Goal: Task Accomplishment & Management: Complete application form

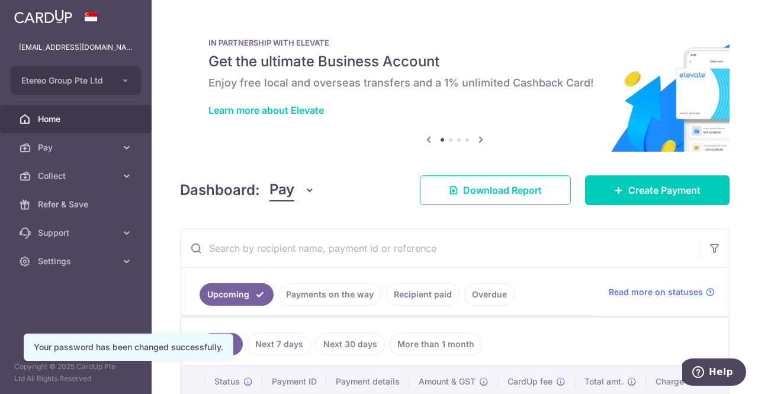
scroll to position [98, 0]
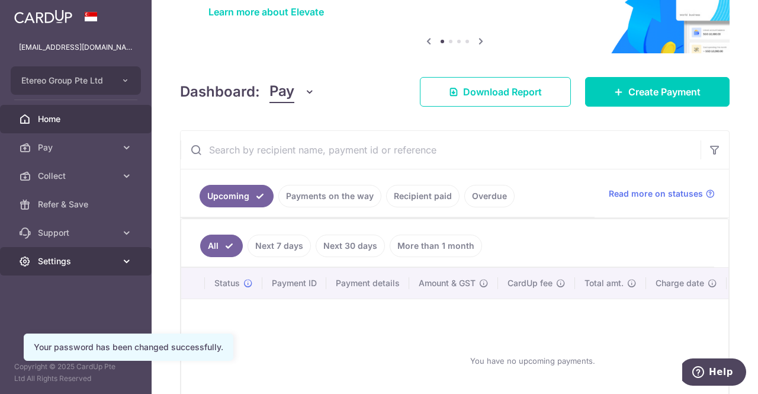
click at [103, 259] on span "Settings" at bounding box center [77, 261] width 78 height 12
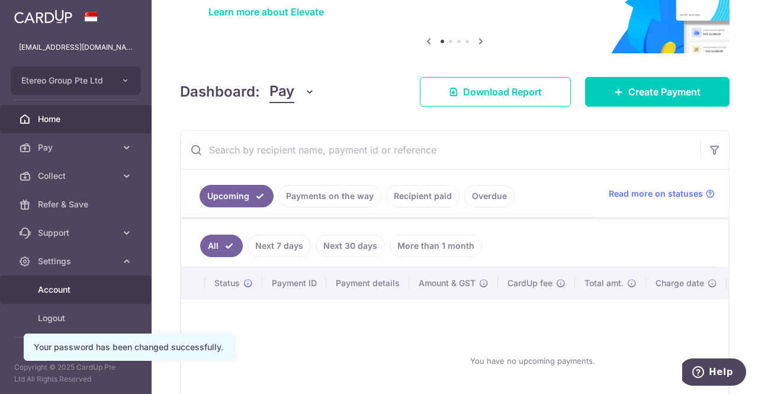
click at [59, 289] on span "Account" at bounding box center [77, 290] width 78 height 12
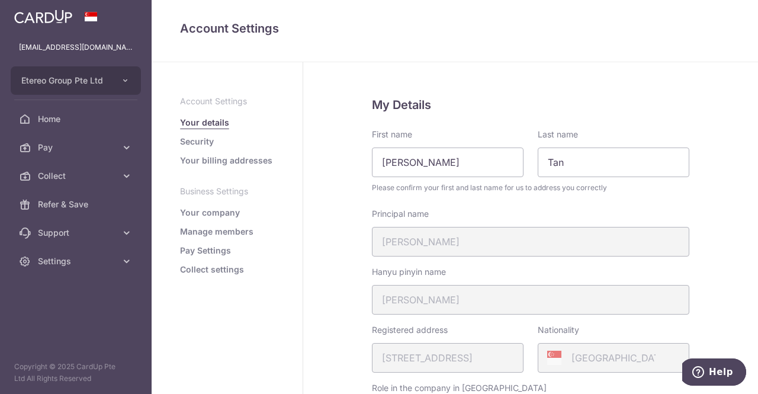
click at [218, 211] on link "Your company" at bounding box center [210, 213] width 60 height 12
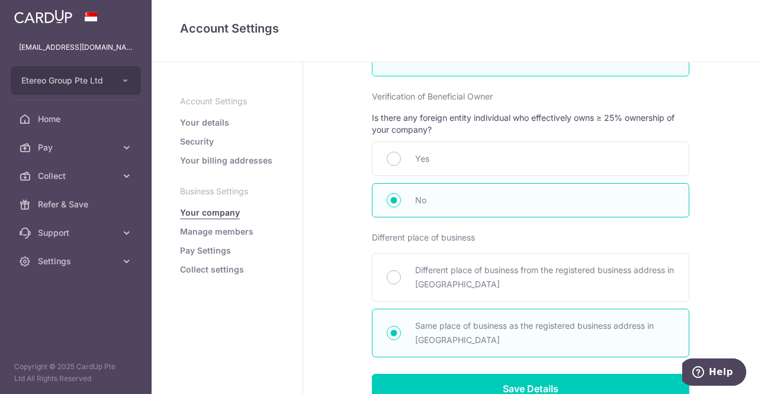
scroll to position [649, 0]
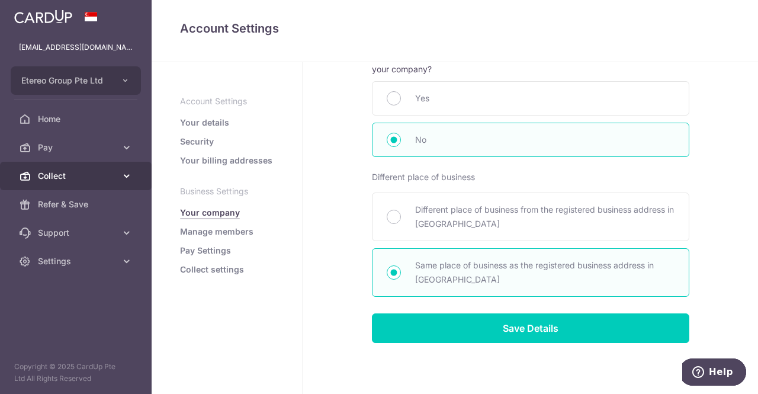
click at [89, 176] on span "Collect" at bounding box center [77, 176] width 78 height 12
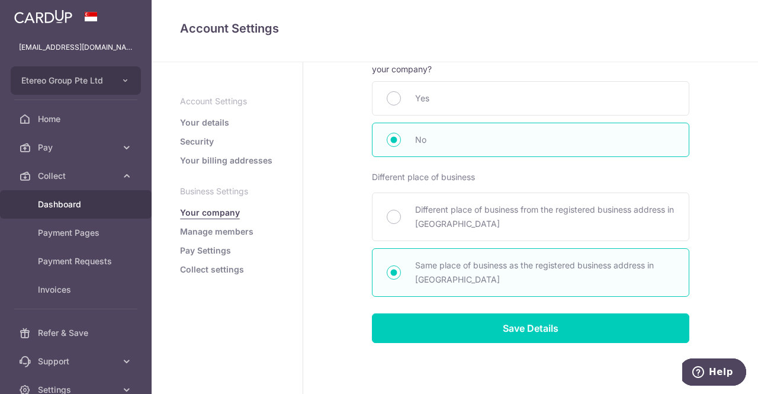
click at [66, 205] on span "Dashboard" at bounding box center [77, 204] width 78 height 12
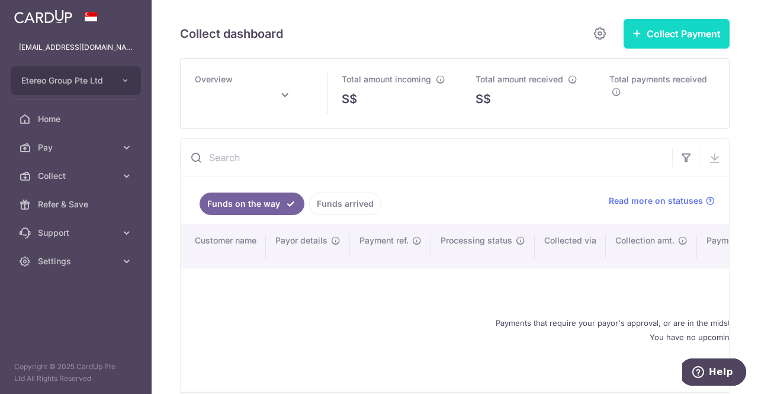
click at [662, 33] on button "Collect Payment" at bounding box center [676, 34] width 106 height 30
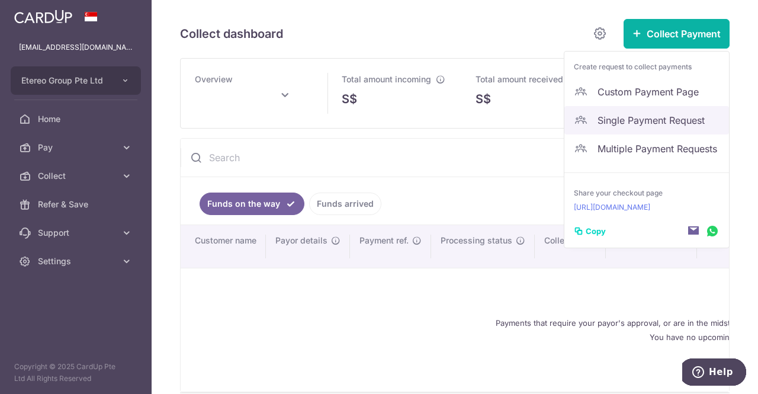
click at [632, 115] on span "Single Payment Request" at bounding box center [658, 120] width 122 height 14
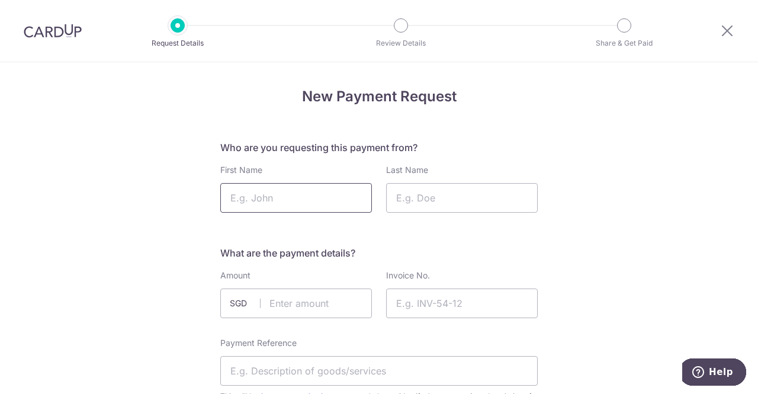
click at [296, 205] on input "First Name" at bounding box center [296, 198] width 152 height 30
type input "Yoke Keong"
type input "Sam"
click at [274, 299] on input "text" at bounding box center [296, 303] width 152 height 30
type input "19250.00"
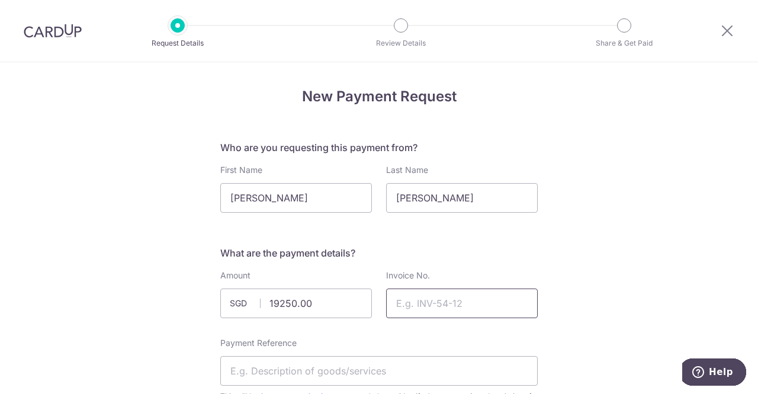
click at [410, 299] on input "Invoice No." at bounding box center [462, 303] width 152 height 30
type input "0925-110"
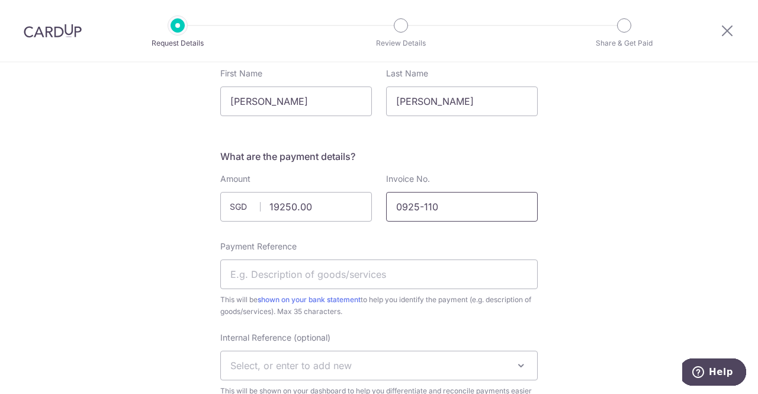
scroll to position [110, 0]
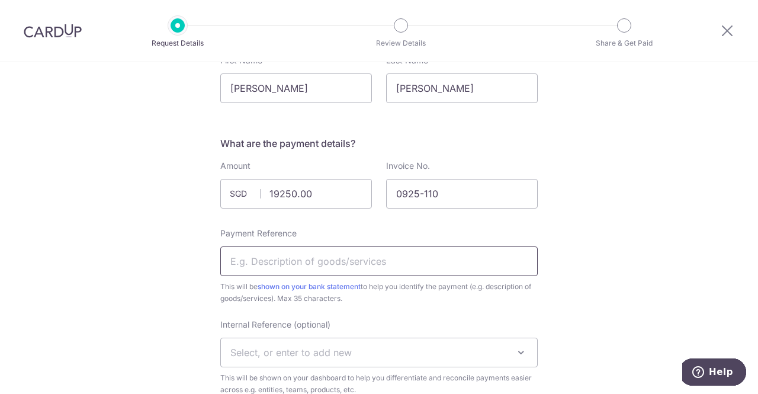
click at [329, 259] on input "Payment Reference" at bounding box center [378, 261] width 317 height 30
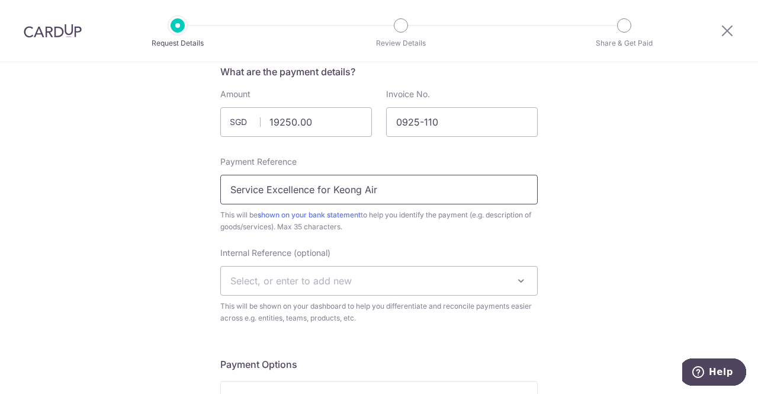
scroll to position [187, 0]
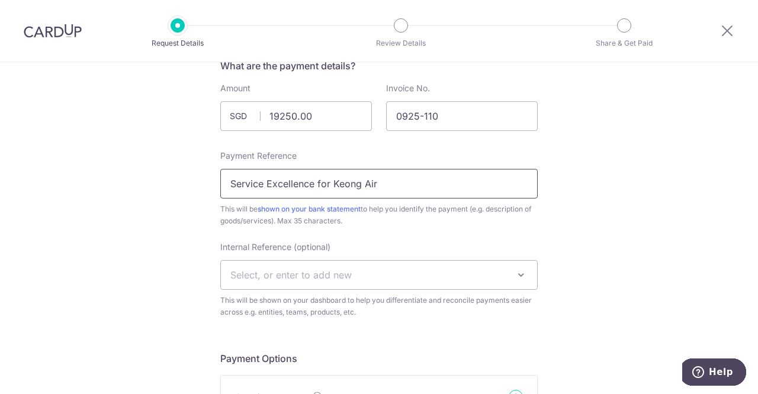
type input "Service Excellence for Keong Air"
click at [389, 279] on span "Select, or enter to add new" at bounding box center [379, 274] width 316 height 28
click at [356, 274] on span "Select, or enter to add new" at bounding box center [379, 274] width 316 height 28
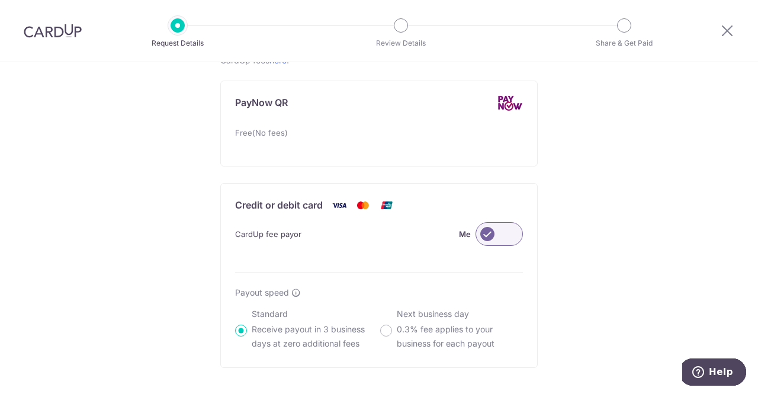
scroll to position [683, 0]
click at [281, 234] on span "CardUp fee payor" at bounding box center [268, 234] width 66 height 14
click at [263, 204] on p "Credit or debit card" at bounding box center [279, 205] width 88 height 15
click at [494, 234] on label at bounding box center [498, 235] width 47 height 24
click at [0, 0] on input "Me" at bounding box center [0, 0] width 0 height 0
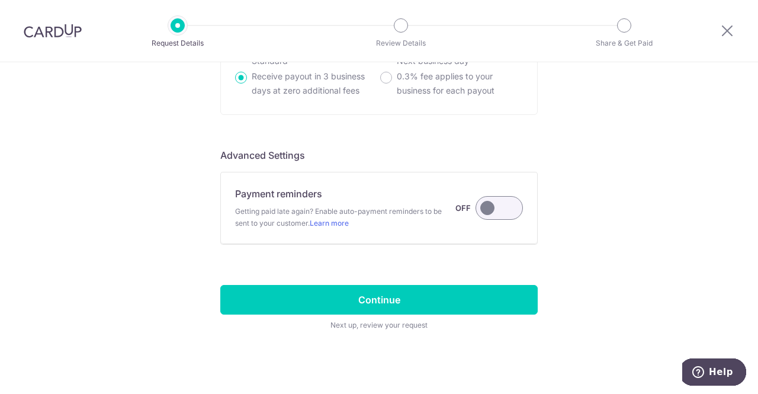
scroll to position [938, 0]
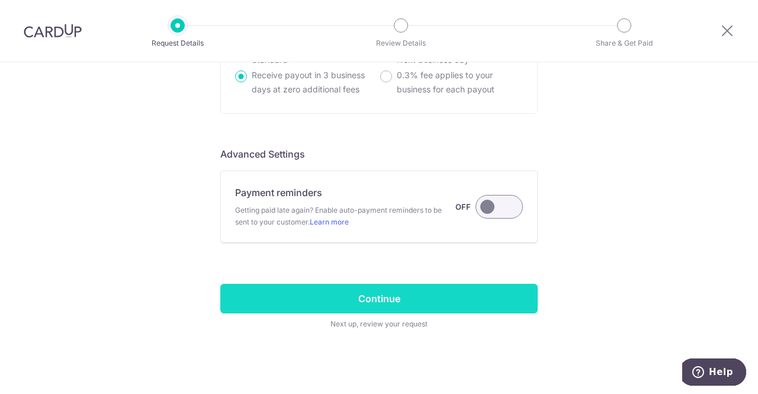
click at [372, 295] on input "Continue" at bounding box center [378, 299] width 317 height 30
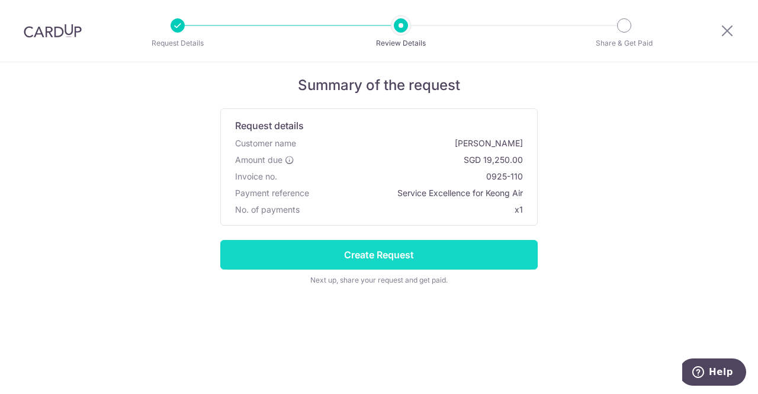
click at [380, 246] on input "Create Request" at bounding box center [378, 255] width 317 height 30
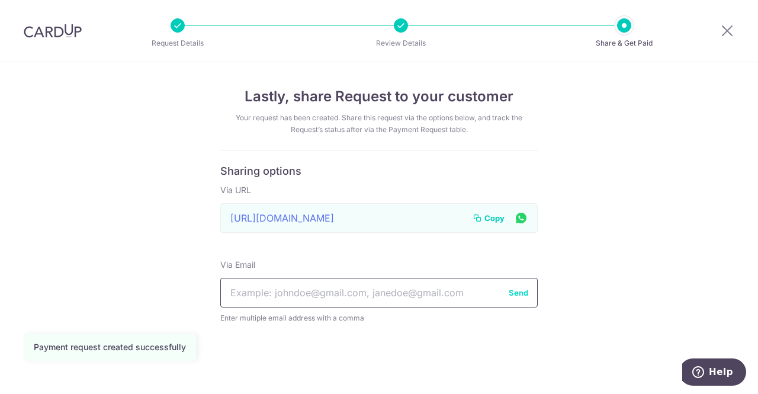
click at [385, 288] on input "text" at bounding box center [378, 293] width 317 height 30
click at [497, 218] on span "Copy" at bounding box center [494, 218] width 20 height 12
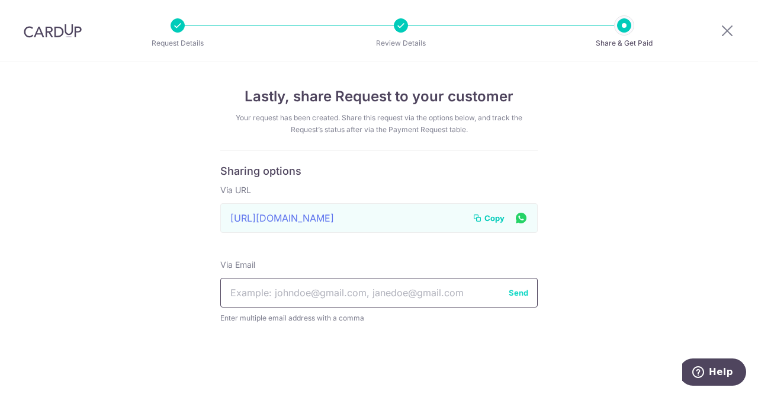
click at [334, 292] on input "text" at bounding box center [378, 293] width 317 height 30
type input "[EMAIL_ADDRESS][DOMAIN_NAME]"
click at [516, 291] on button "Send" at bounding box center [519, 293] width 20 height 12
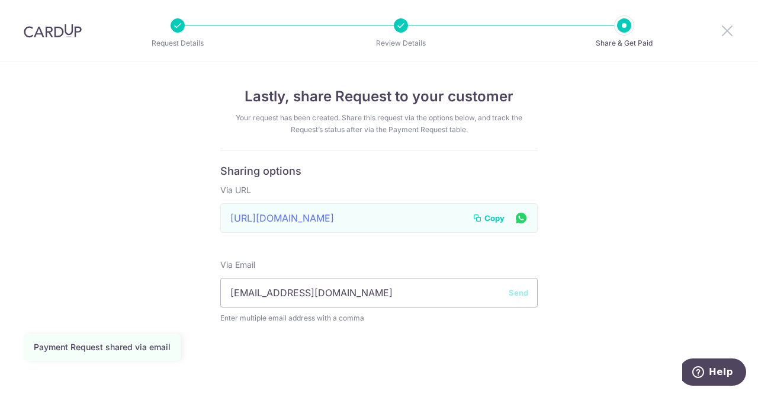
click at [727, 28] on icon at bounding box center [727, 30] width 14 height 15
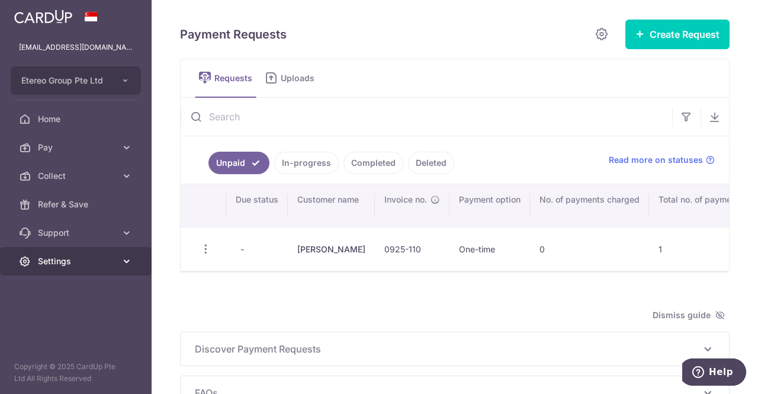
click at [58, 254] on link "Settings" at bounding box center [76, 261] width 152 height 28
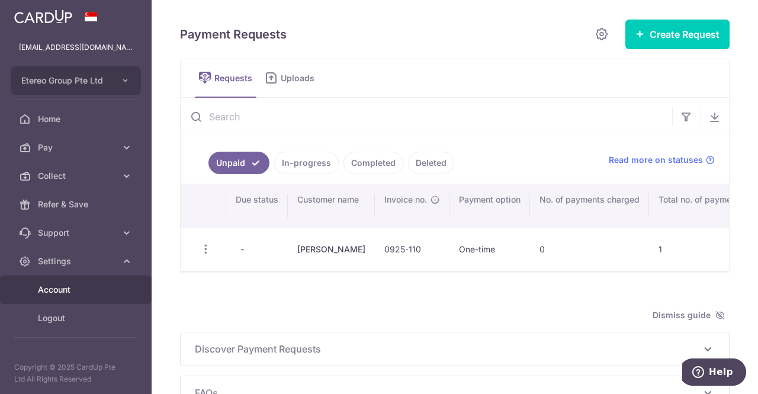
click at [51, 291] on span "Account" at bounding box center [77, 290] width 78 height 12
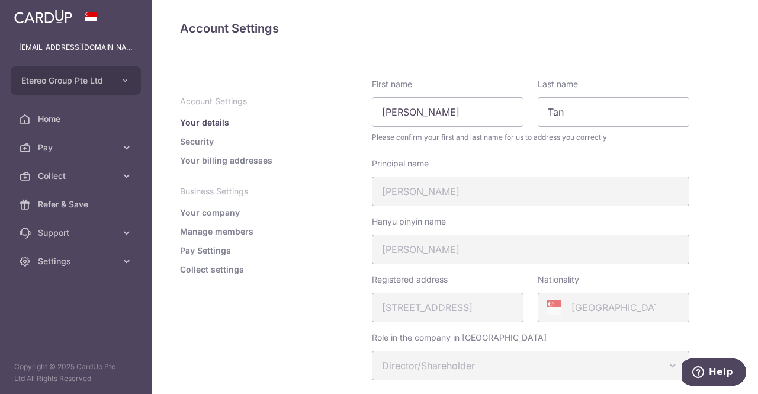
scroll to position [65, 0]
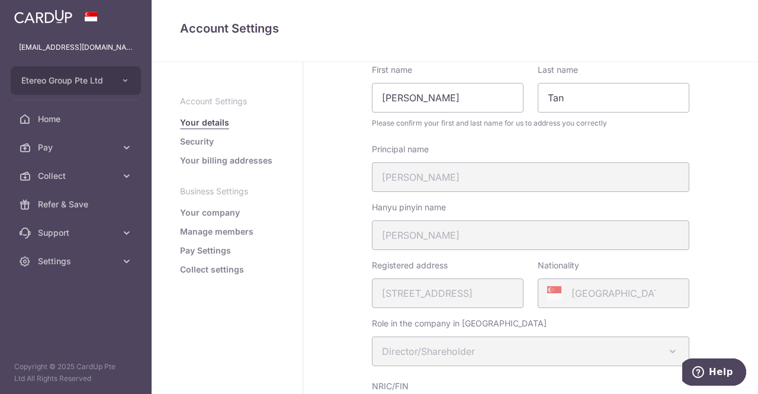
click at [218, 210] on link "Your company" at bounding box center [210, 213] width 60 height 12
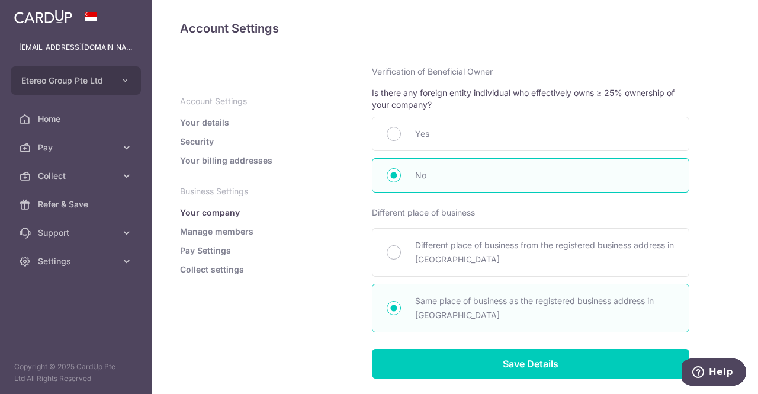
scroll to position [649, 0]
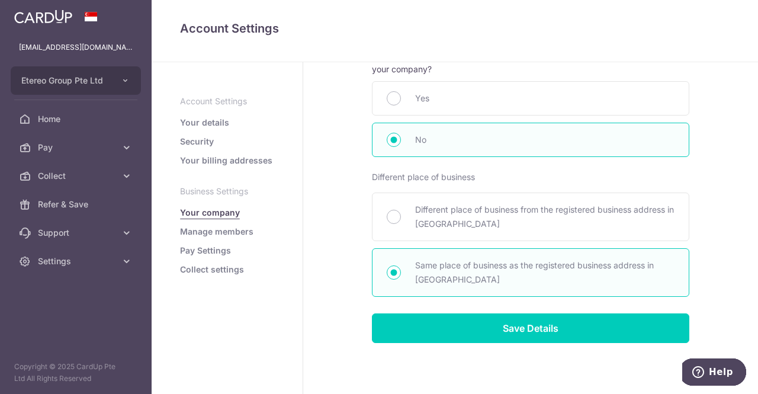
click at [205, 267] on link "Collect settings" at bounding box center [212, 269] width 64 height 12
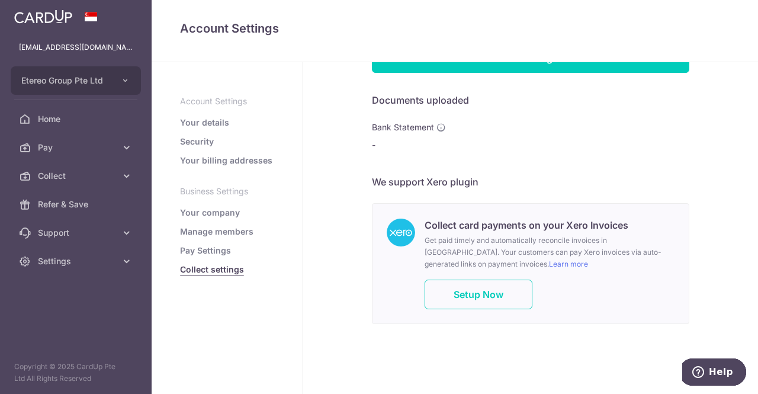
scroll to position [822, 0]
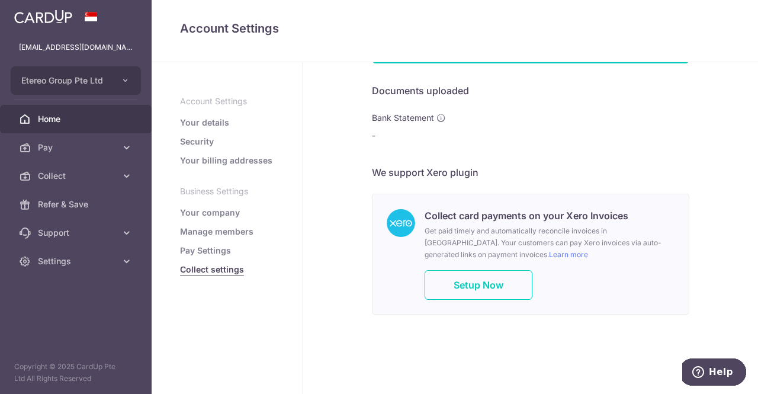
click at [46, 117] on span "Home" at bounding box center [77, 119] width 78 height 12
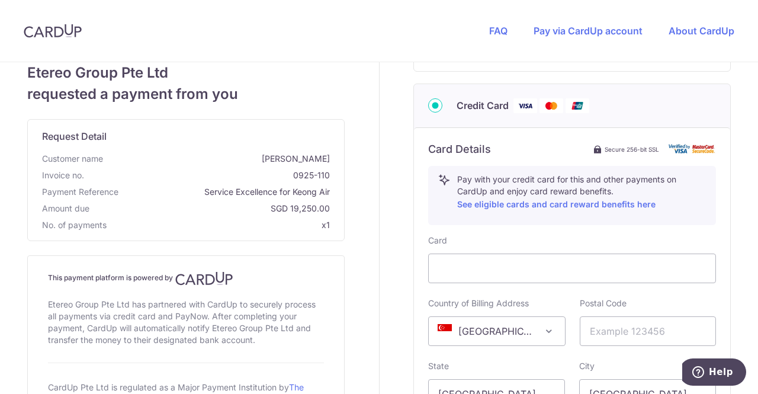
scroll to position [397, 0]
